Goal: Information Seeking & Learning: Find specific fact

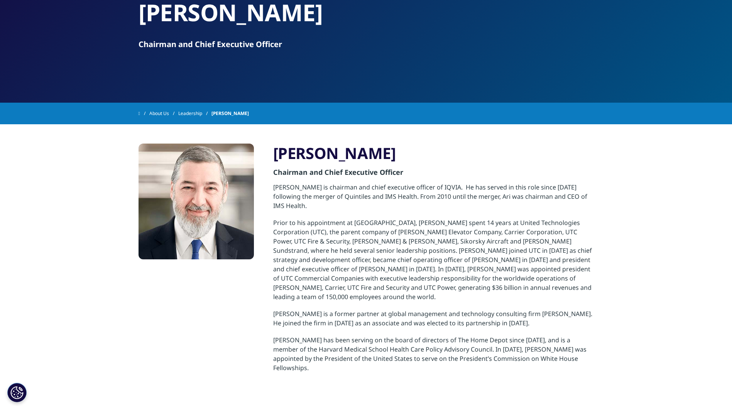
scroll to position [116, 0]
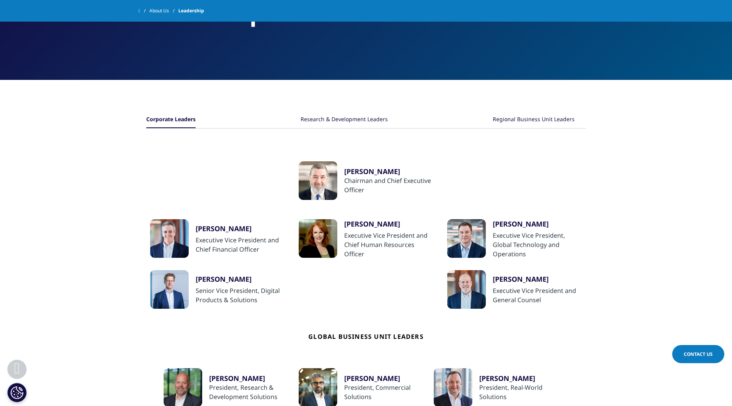
scroll to position [193, 0]
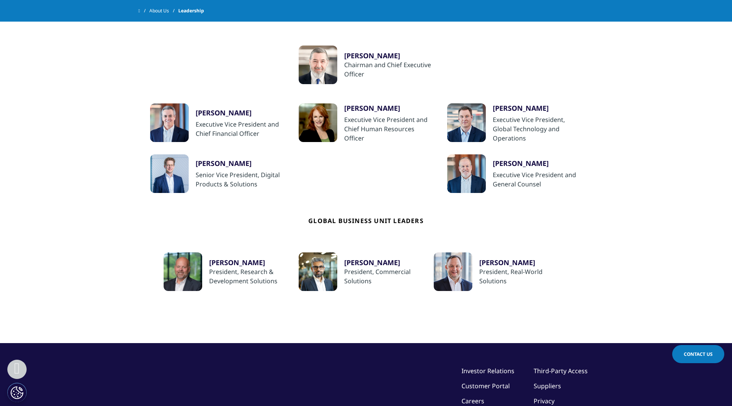
click at [361, 54] on div "[PERSON_NAME]" at bounding box center [389, 55] width 90 height 9
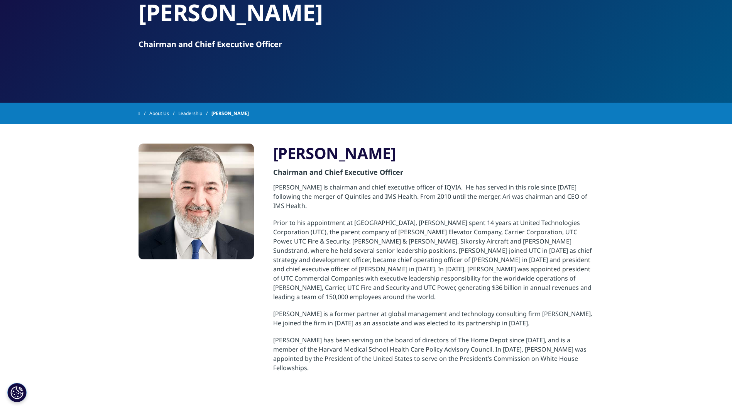
scroll to position [116, 0]
